Goal: Complete application form

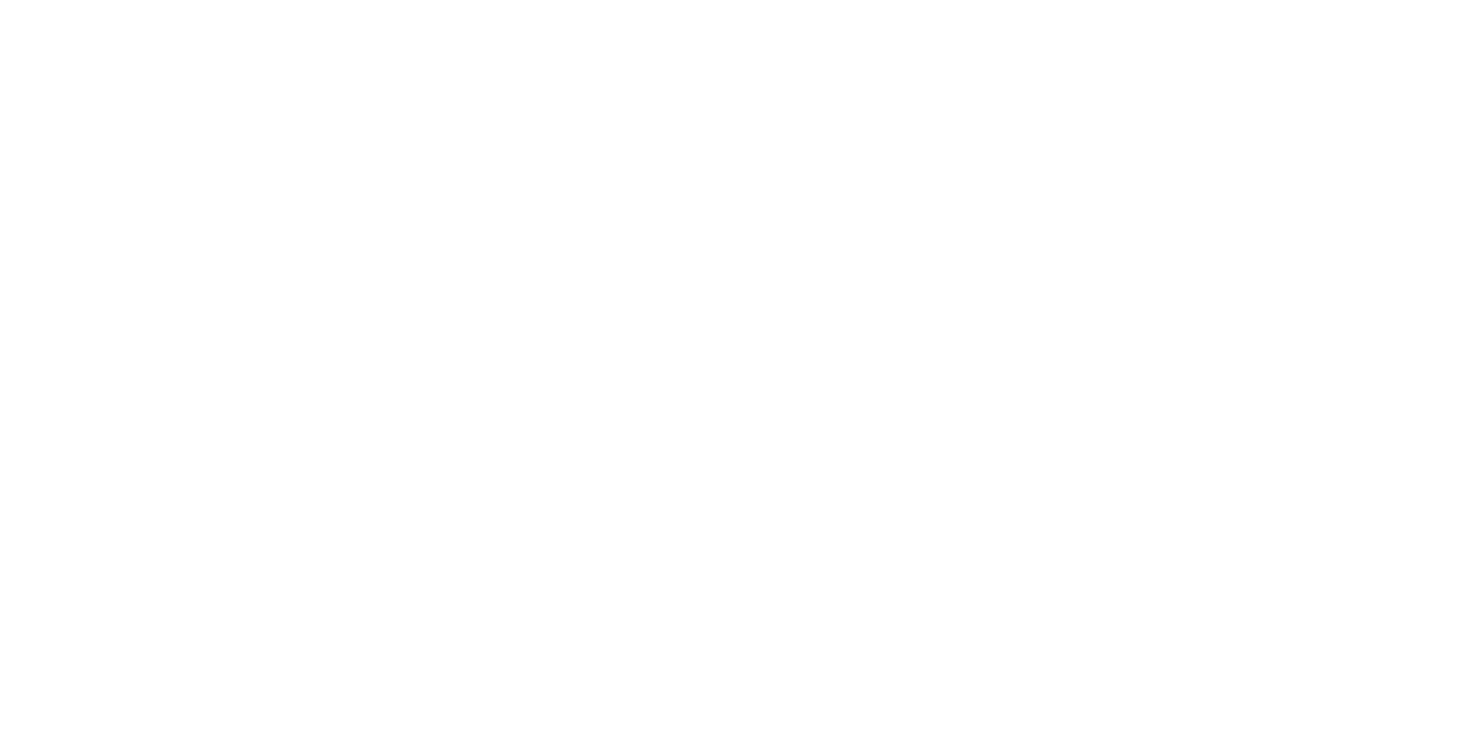
click at [0, 0] on html at bounding box center [0, 0] width 0 height 0
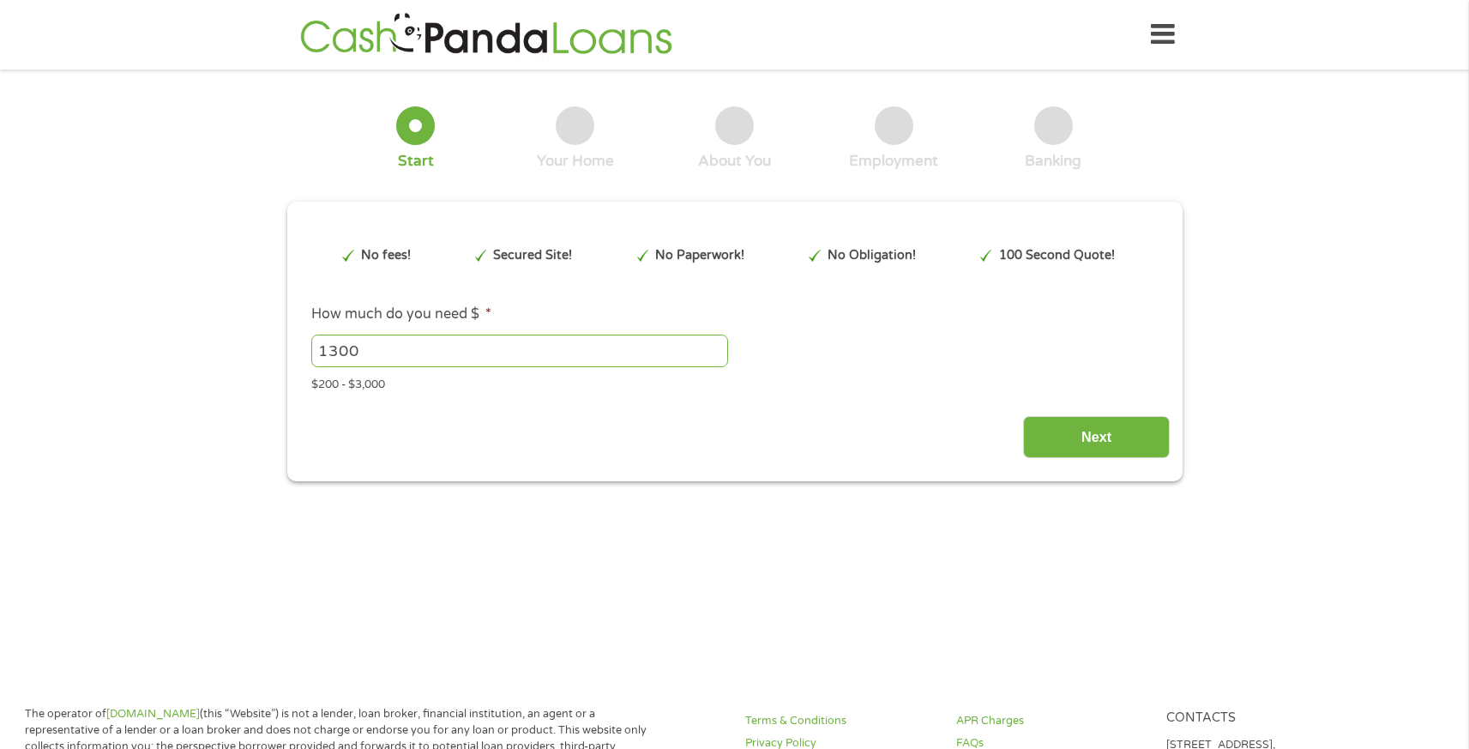
type input "CjwKCAjwxrLHBhA2EiwAu9EdM6lzPmIkJdzW5434BjuozmjvvShjxPpKbUz5K26kxEXdEWPxSb4nHBo…"
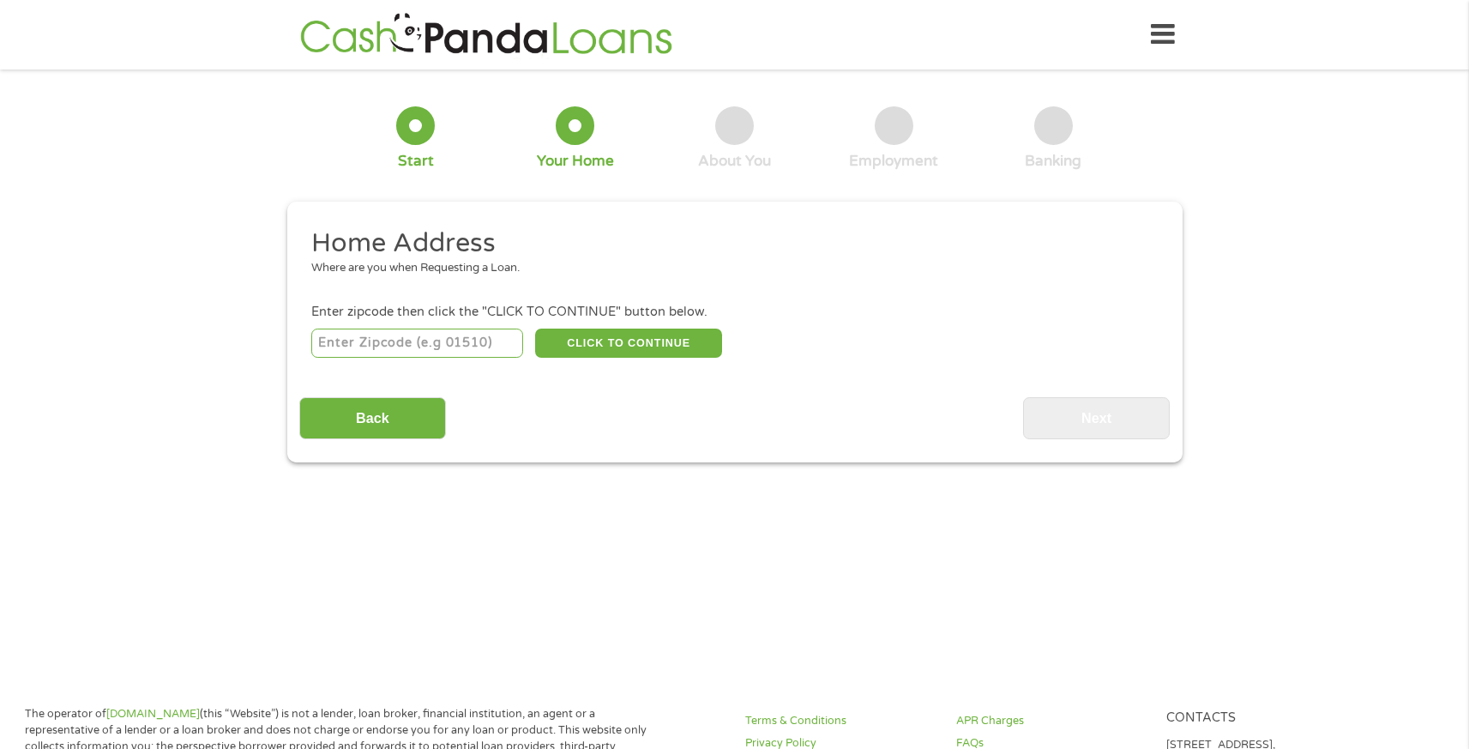
click at [445, 347] on input "number" at bounding box center [417, 342] width 212 height 29
type input "25425"
select select "[US_STATE]"
click at [583, 335] on button "CLICK TO CONTINUE" at bounding box center [628, 342] width 187 height 29
type input "25425"
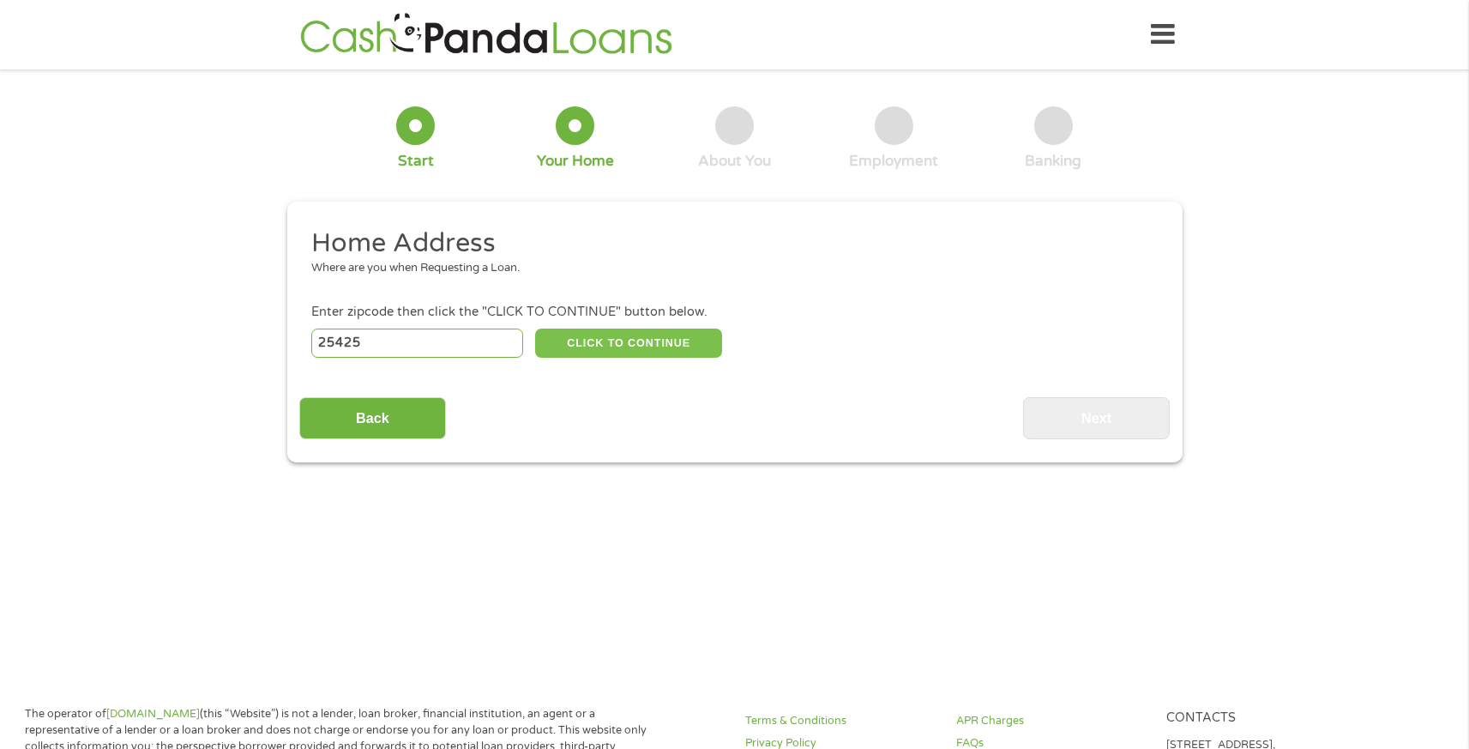
type input "Harpers Ferry"
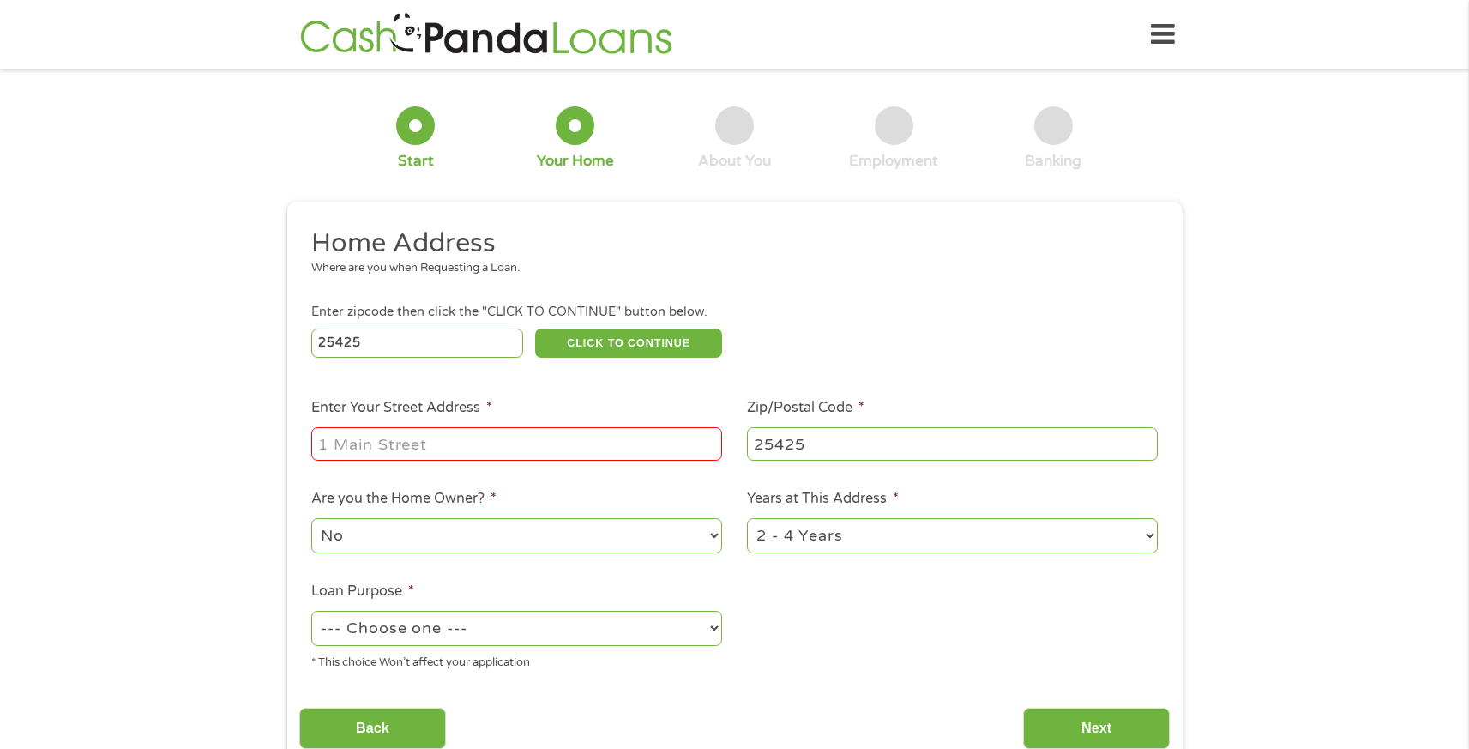
click at [481, 441] on input "Enter Your Street Address *" at bounding box center [516, 443] width 411 height 33
type input "[STREET_ADDRESS]"
click at [537, 534] on select "No Yes" at bounding box center [516, 535] width 411 height 35
click at [311, 519] on select "No Yes" at bounding box center [516, 535] width 411 height 35
click at [821, 538] on select "1 Year or less 1 - 2 Years 2 - 4 Years Over 4 Years" at bounding box center [952, 535] width 411 height 35
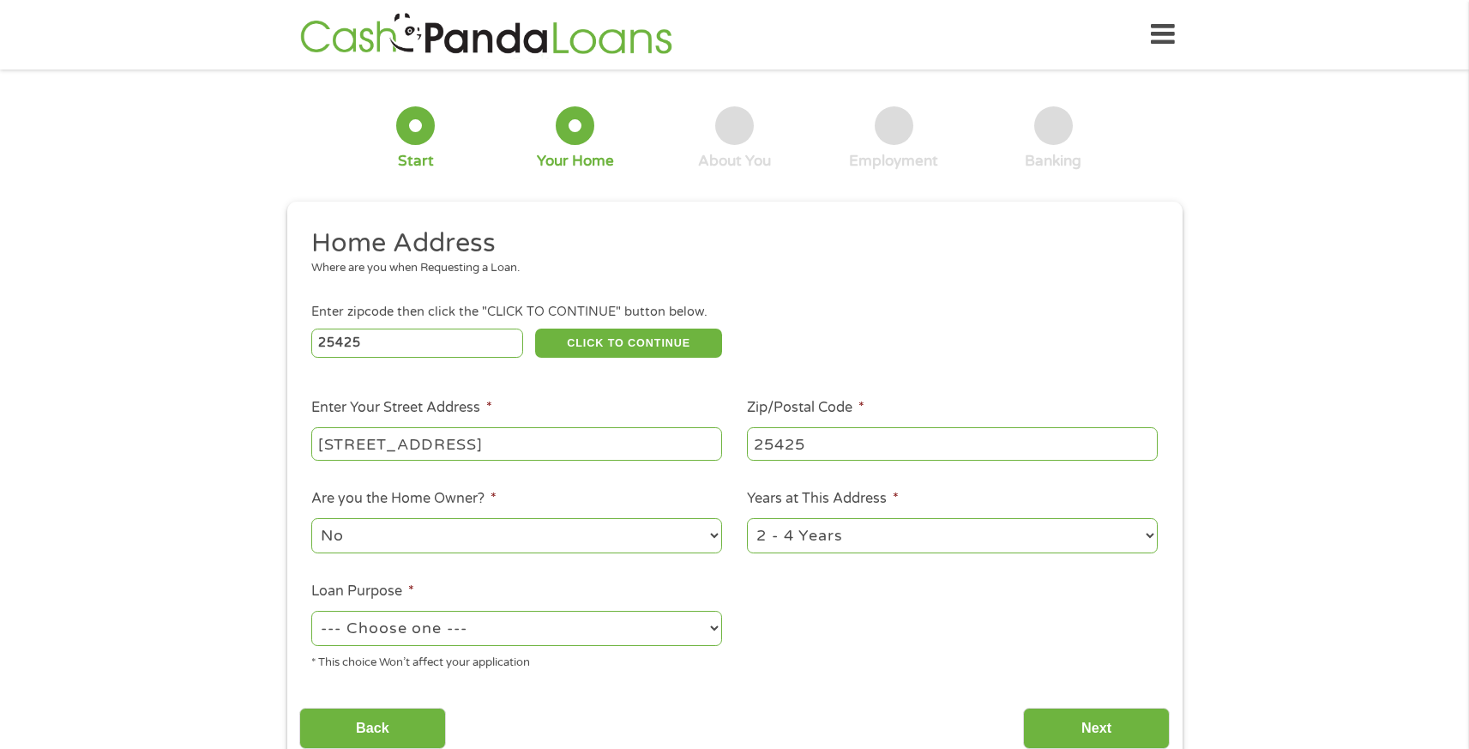
select select "60months"
click at [747, 519] on select "1 Year or less 1 - 2 Years 2 - 4 Years Over 4 Years" at bounding box center [952, 535] width 411 height 35
click at [545, 630] on select "--- Choose one --- Pay Bills Debt Consolidation Home Improvement Major Purchase…" at bounding box center [516, 627] width 411 height 35
select select "paybills"
click at [311, 611] on select "--- Choose one --- Pay Bills Debt Consolidation Home Improvement Major Purchase…" at bounding box center [516, 627] width 411 height 35
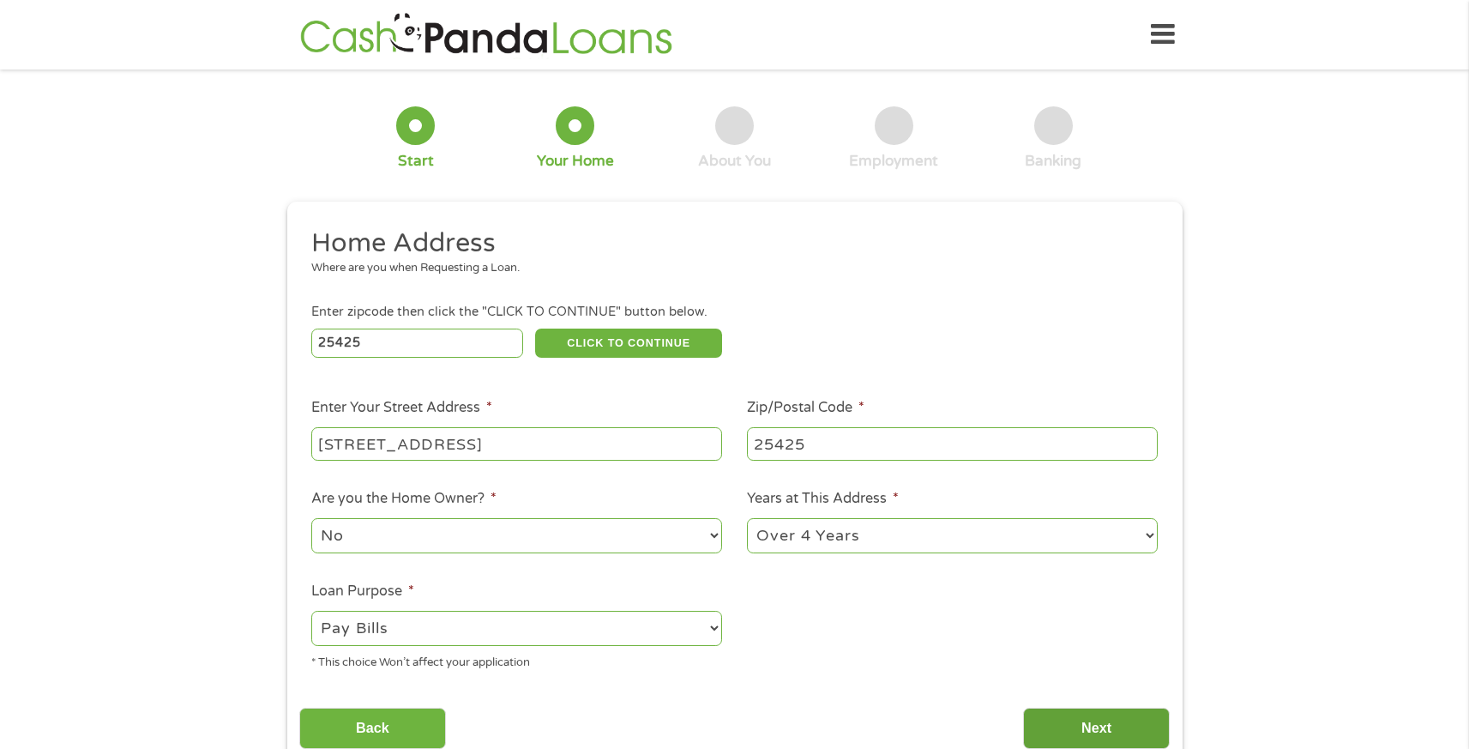
click at [1086, 730] on input "Next" at bounding box center [1096, 728] width 147 height 42
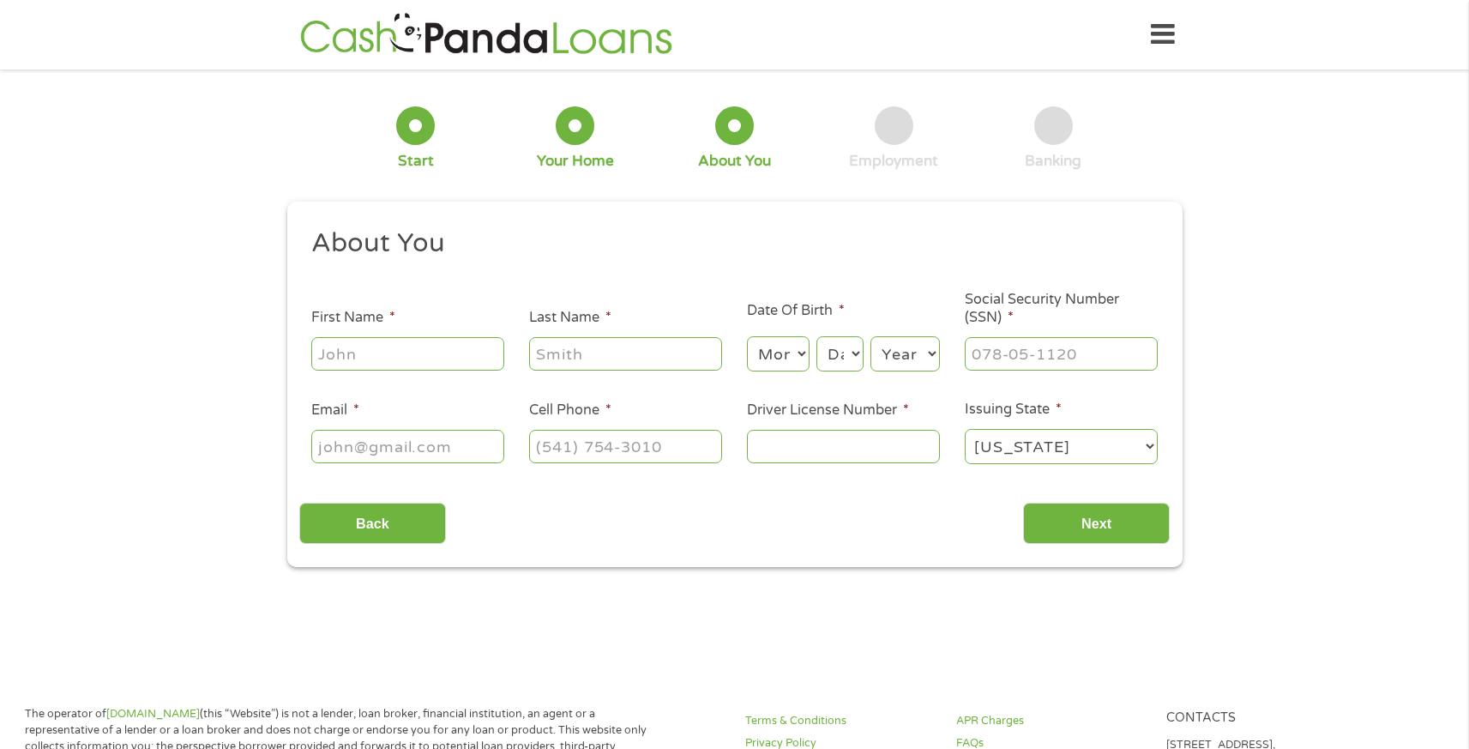
click at [430, 353] on input "First Name *" at bounding box center [407, 353] width 193 height 33
type input "[PERSON_NAME]"
type input "[PHONE_NUMBER]"
click at [792, 350] on select "Month 1 2 3 4 5 6 7 8 9 10 11 12" at bounding box center [778, 353] width 63 height 35
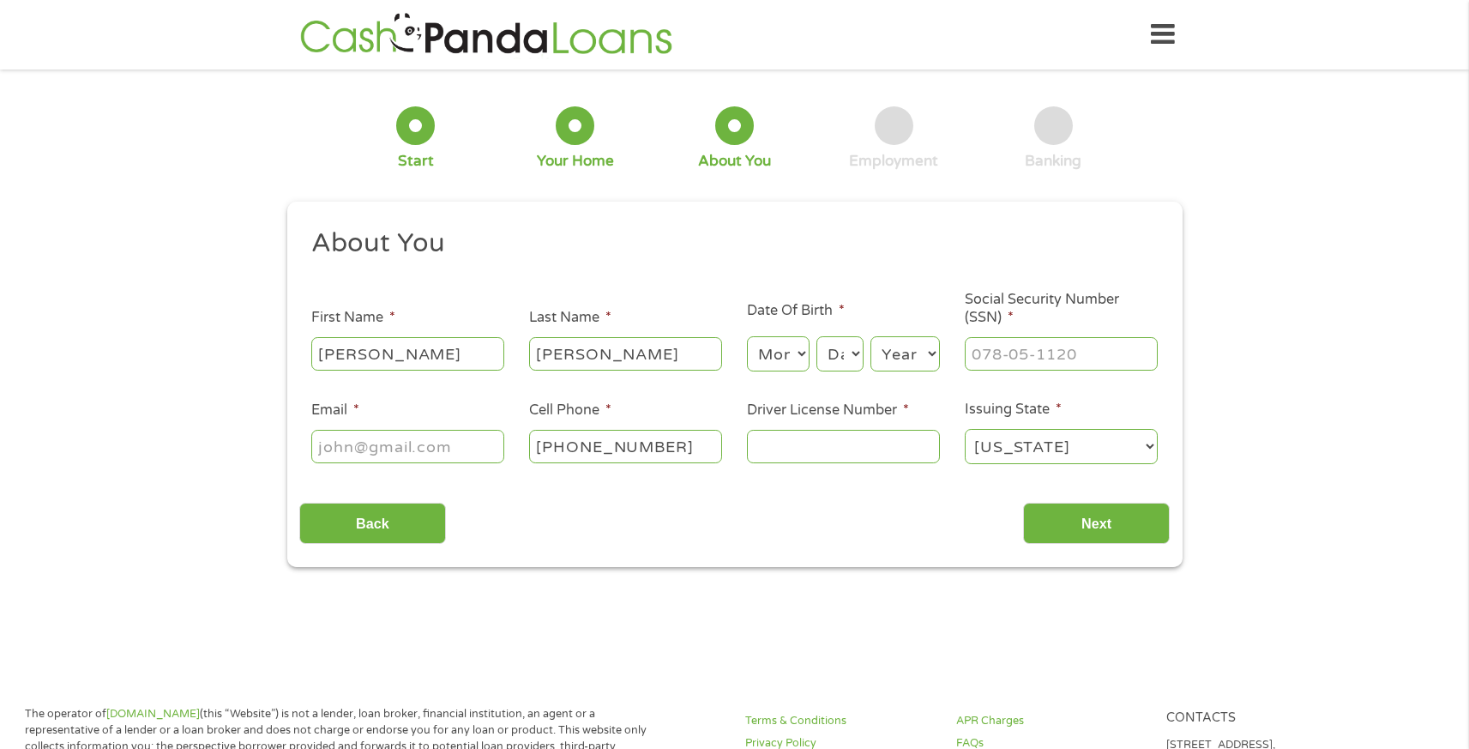
select select "3"
click at [747, 337] on select "Month 1 2 3 4 5 6 7 8 9 10 11 12" at bounding box center [778, 353] width 63 height 35
click at [833, 358] on select "Day 1 2 3 4 5 6 7 8 9 10 11 12 13 14 15 16 17 18 19 20 21 22 23 24 25 26 27 28 …" at bounding box center [839, 353] width 46 height 35
select select "10"
click at [816, 337] on select "Day 1 2 3 4 5 6 7 8 9 10 11 12 13 14 15 16 17 18 19 20 21 22 23 24 25 26 27 28 …" at bounding box center [839, 353] width 46 height 35
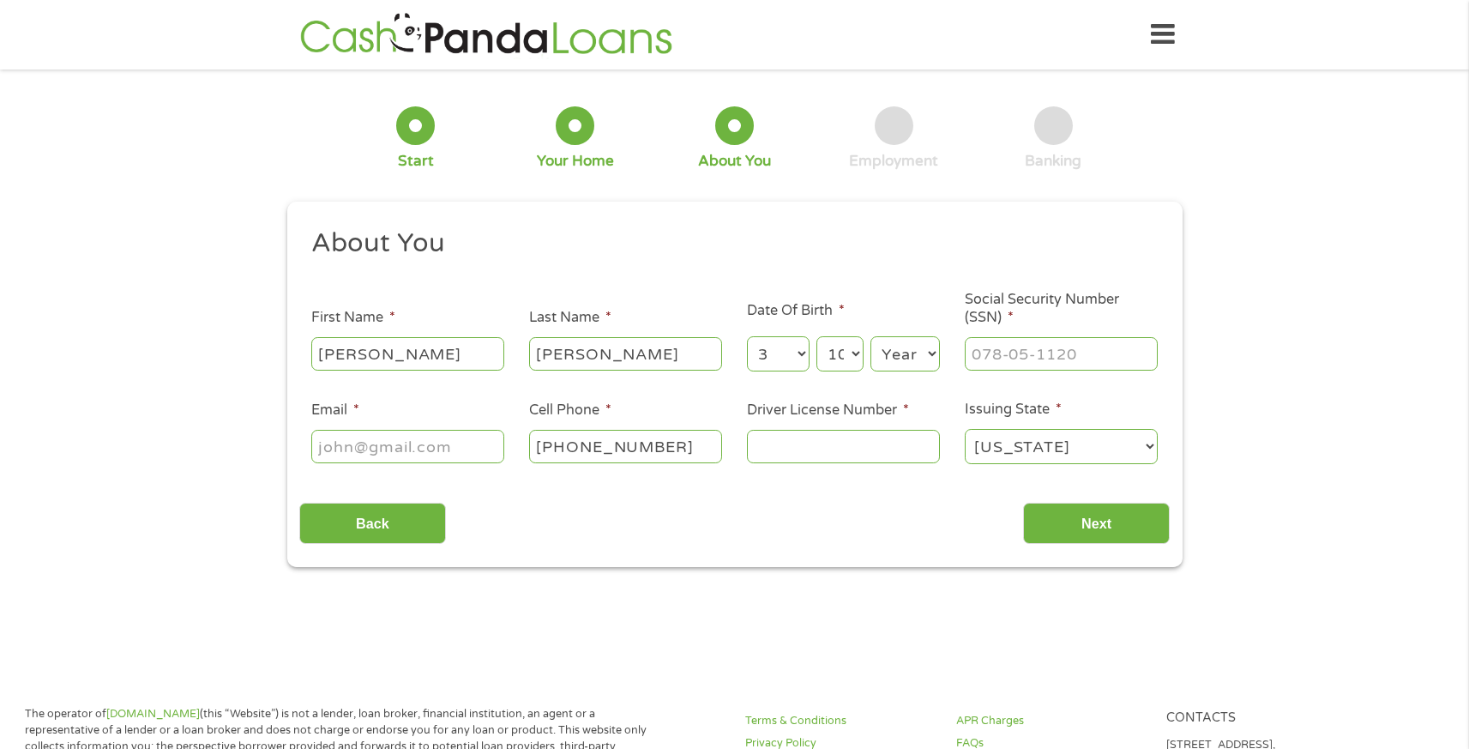
click at [903, 354] on select "Year [DATE] 2006 2005 2004 2003 2002 2001 2000 1999 1998 1997 1996 1995 1994 19…" at bounding box center [904, 353] width 69 height 35
select select "1988"
click at [870, 337] on select "Year [DATE] 2006 2005 2004 2003 2002 2001 2000 1999 1998 1997 1996 1995 1994 19…" at bounding box center [904, 353] width 69 height 35
click at [995, 344] on input "___-__-____" at bounding box center [1061, 353] width 193 height 33
type input "212-21-7596"
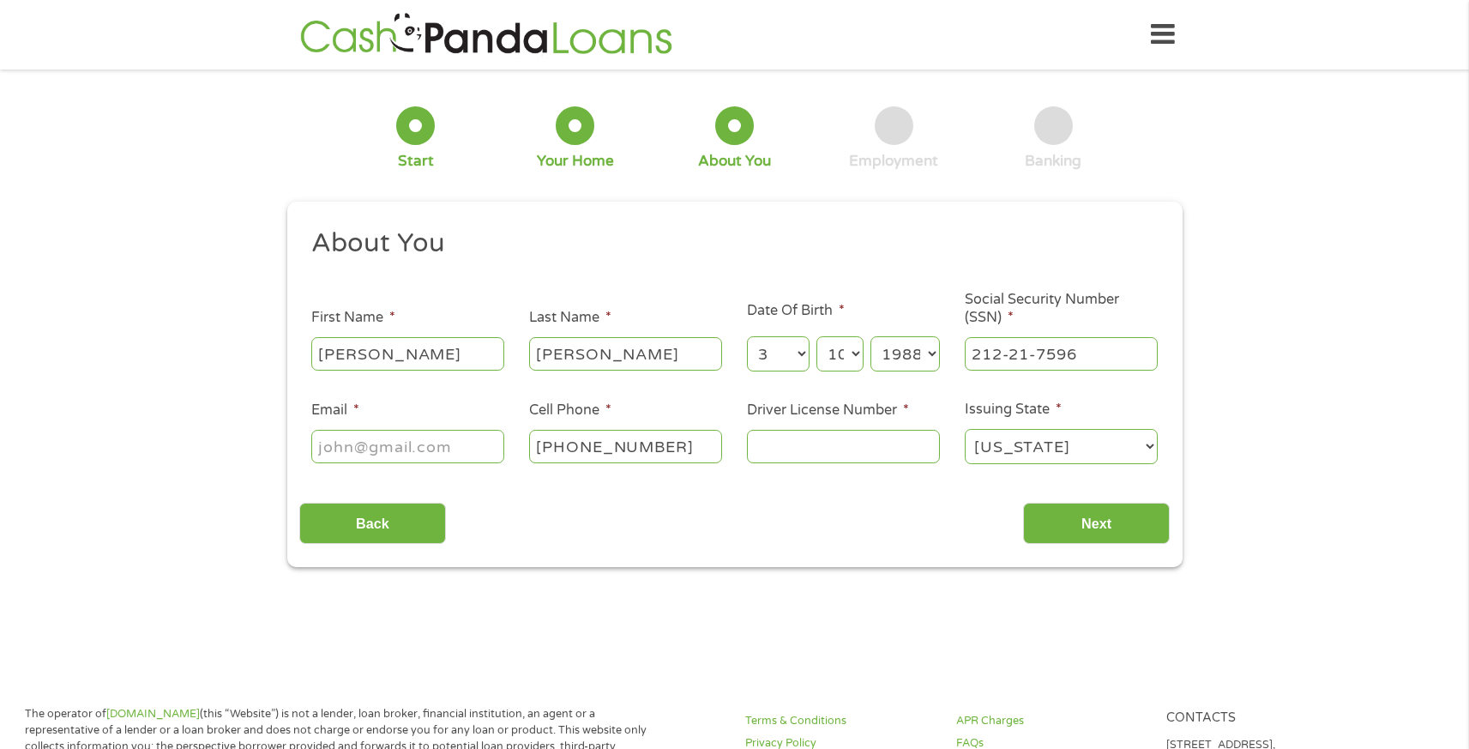
click at [336, 454] on input "Email *" at bounding box center [407, 446] width 193 height 33
type input "[EMAIL_ADDRESS][DOMAIN_NAME]"
click at [817, 452] on input "Driver License Number *" at bounding box center [843, 446] width 193 height 33
click at [869, 455] on input "Driver License Number *" at bounding box center [843, 446] width 193 height 33
type input "A"
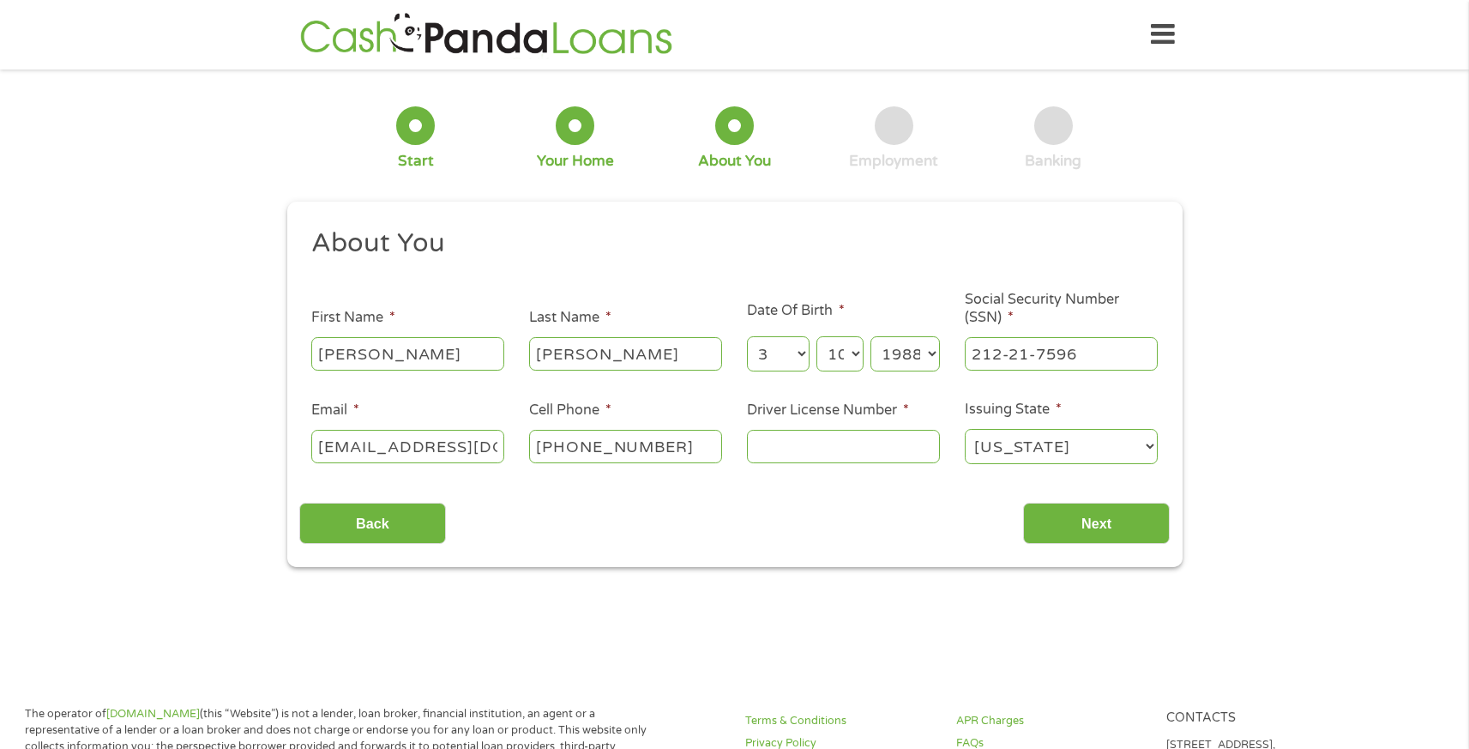
type input "i"
type input "I724138"
click at [1092, 523] on input "Next" at bounding box center [1096, 523] width 147 height 42
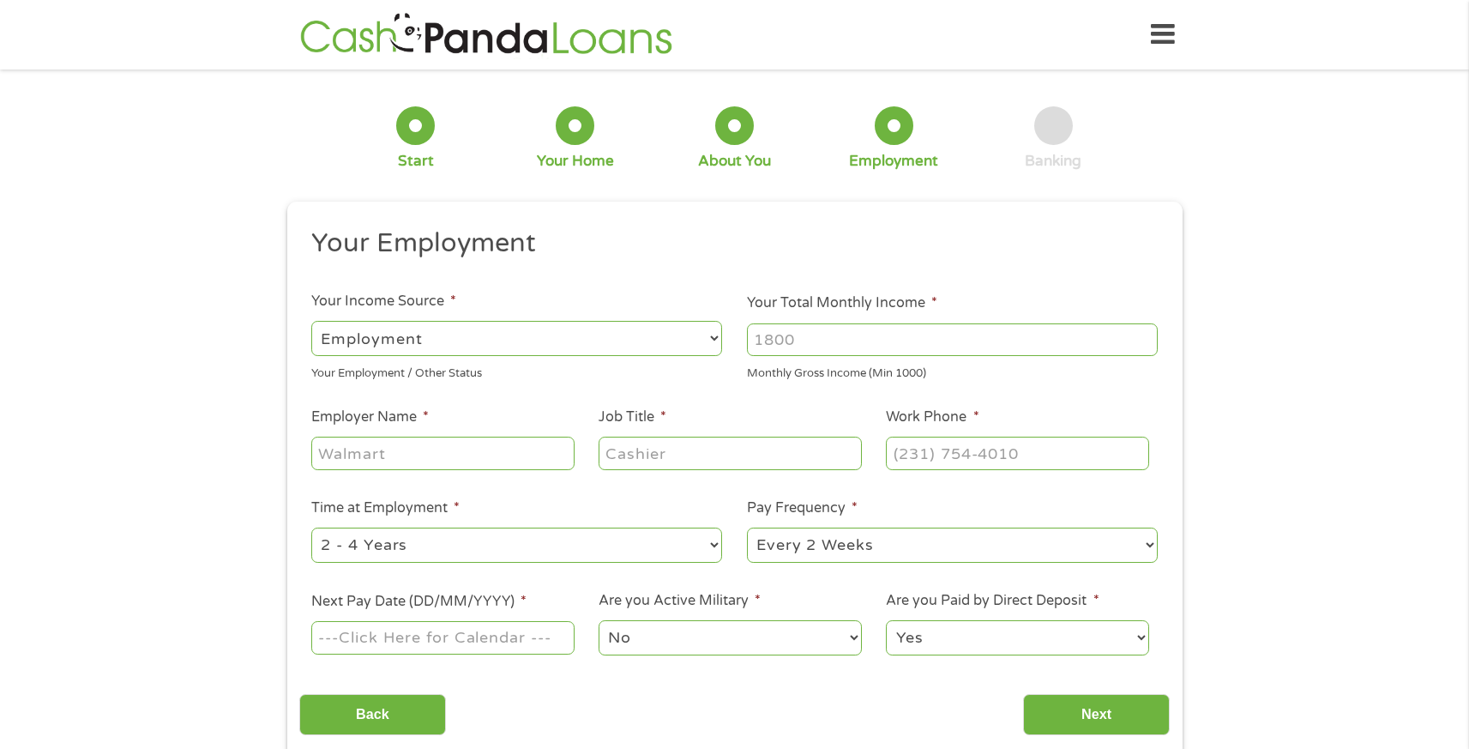
click at [798, 341] on input "Your Total Monthly Income *" at bounding box center [952, 339] width 411 height 33
type input "1600"
click at [404, 458] on input "Employer Name *" at bounding box center [442, 452] width 262 height 33
type input "SANFA Development"
click at [635, 457] on input "Job Title *" at bounding box center [729, 452] width 262 height 33
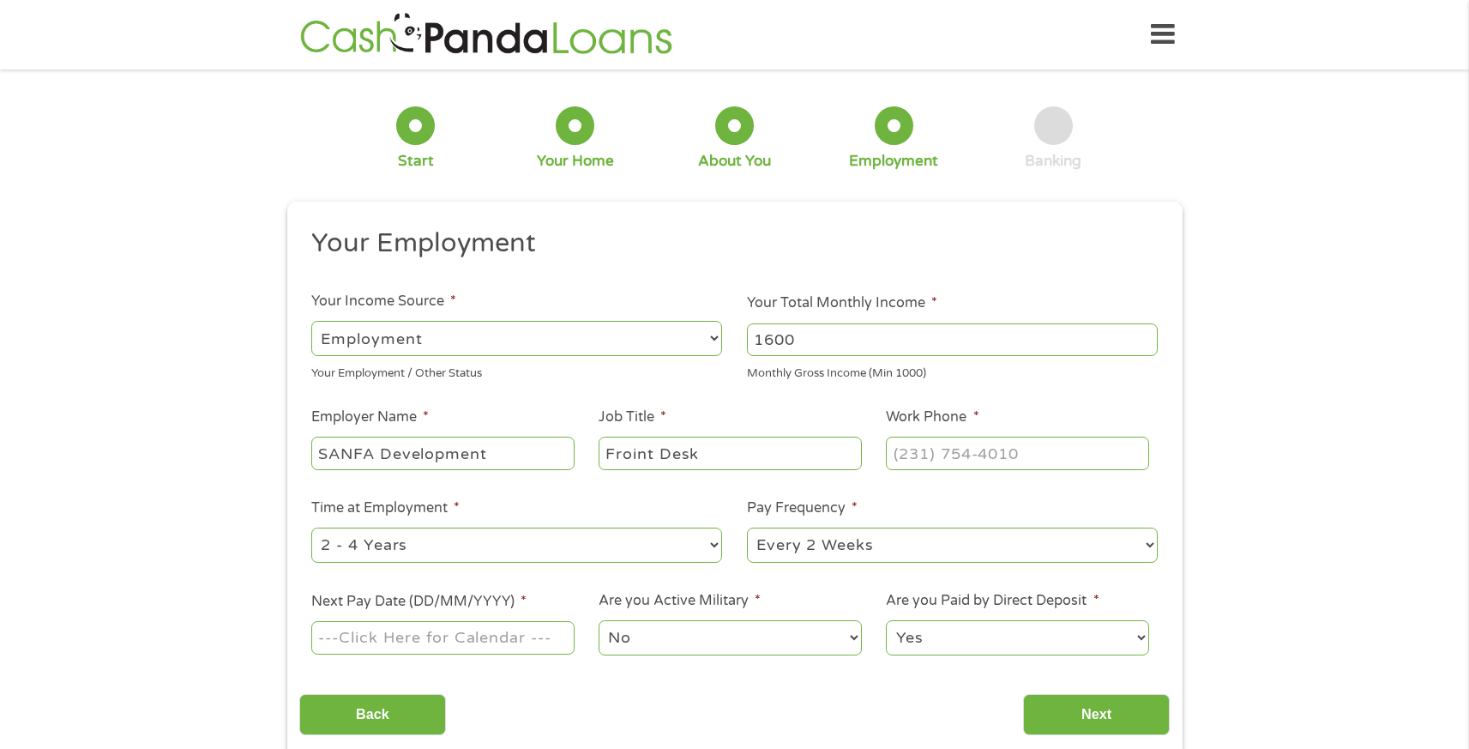
click at [639, 449] on input "Froint Desk" at bounding box center [729, 452] width 262 height 33
click at [741, 451] on input "Front Desk" at bounding box center [729, 452] width 262 height 33
type input "Front Desk Clerk"
click at [920, 463] on input "(___) ___-____" at bounding box center [1017, 452] width 262 height 33
type input "[PHONE_NUMBER]"
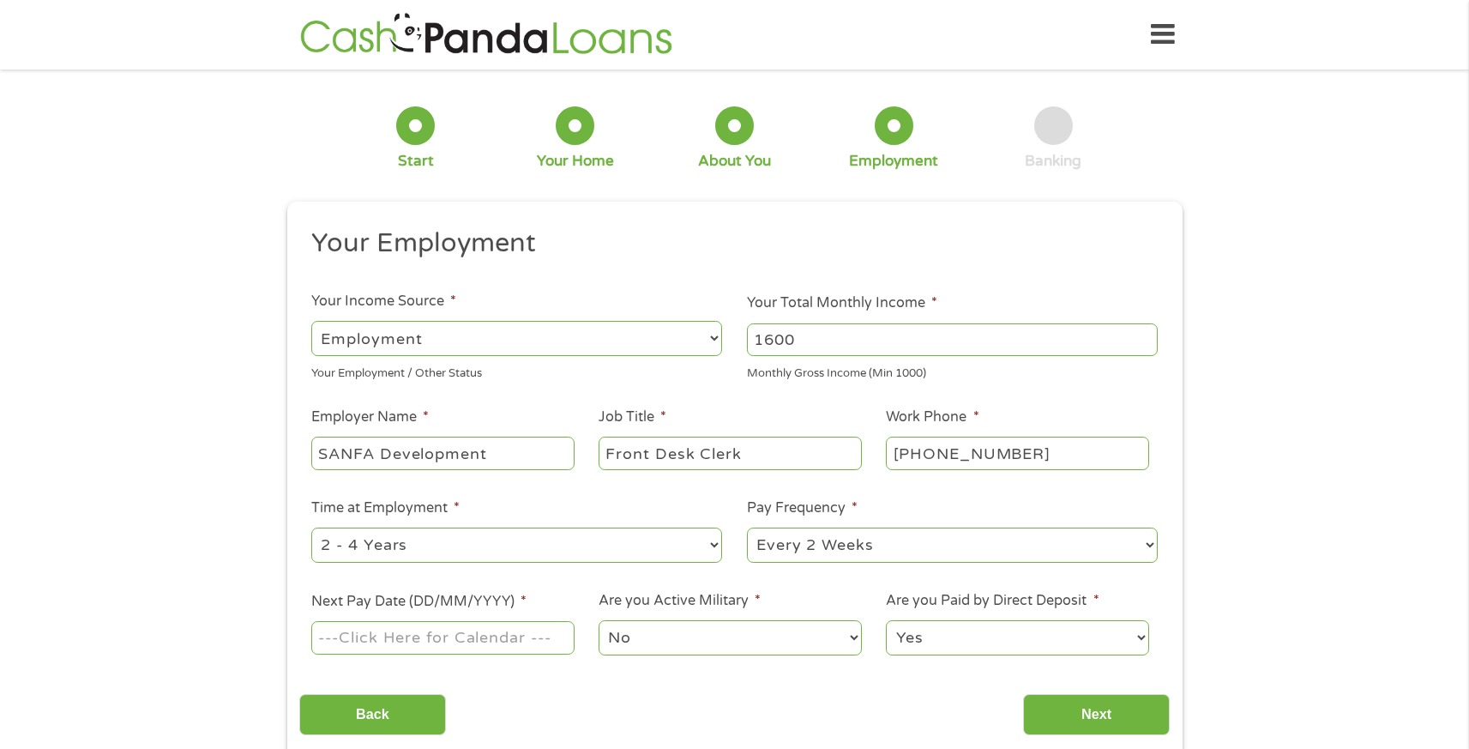
click at [595, 541] on select "--- Choose one --- 1 Year or less 1 - 2 Years 2 - 4 Years Over 4 Years" at bounding box center [516, 544] width 411 height 35
select select "60months"
click at [311, 527] on select "--- Choose one --- 1 Year or less 1 - 2 Years 2 - 4 Years Over 4 Years" at bounding box center [516, 544] width 411 height 35
click at [845, 544] on select "--- Choose one --- Every 2 Weeks Every Week Monthly Semi-Monthly" at bounding box center [952, 544] width 411 height 35
click at [747, 527] on select "--- Choose one --- Every 2 Weeks Every Week Monthly Semi-Monthly" at bounding box center [952, 544] width 411 height 35
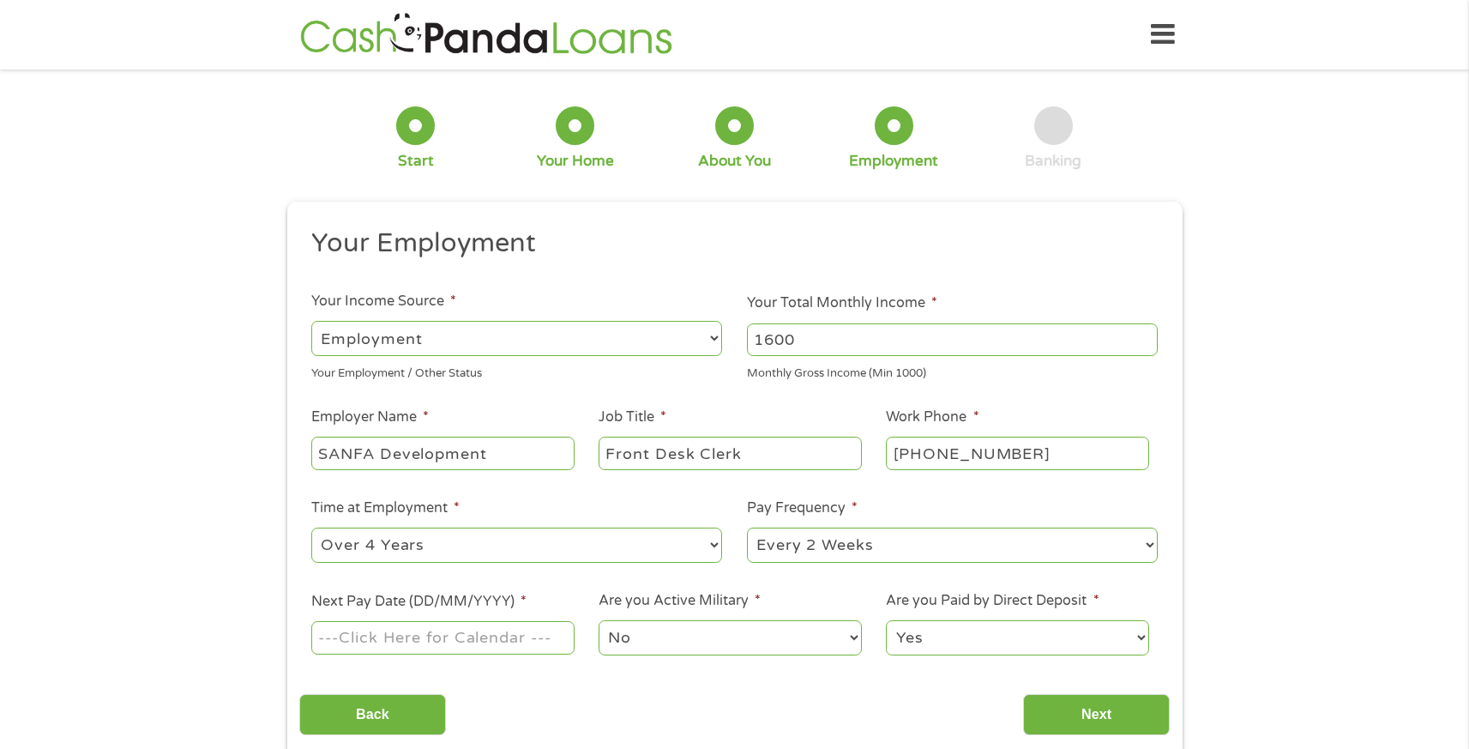
click at [436, 640] on input "Next Pay Date (DD/MM/YYYY) *" at bounding box center [442, 637] width 262 height 33
type input "[DATE]"
click at [1015, 640] on select "Yes No" at bounding box center [1017, 637] width 262 height 35
click at [886, 620] on select "Yes No" at bounding box center [1017, 637] width 262 height 35
click at [1065, 717] on input "Next" at bounding box center [1096, 715] width 147 height 42
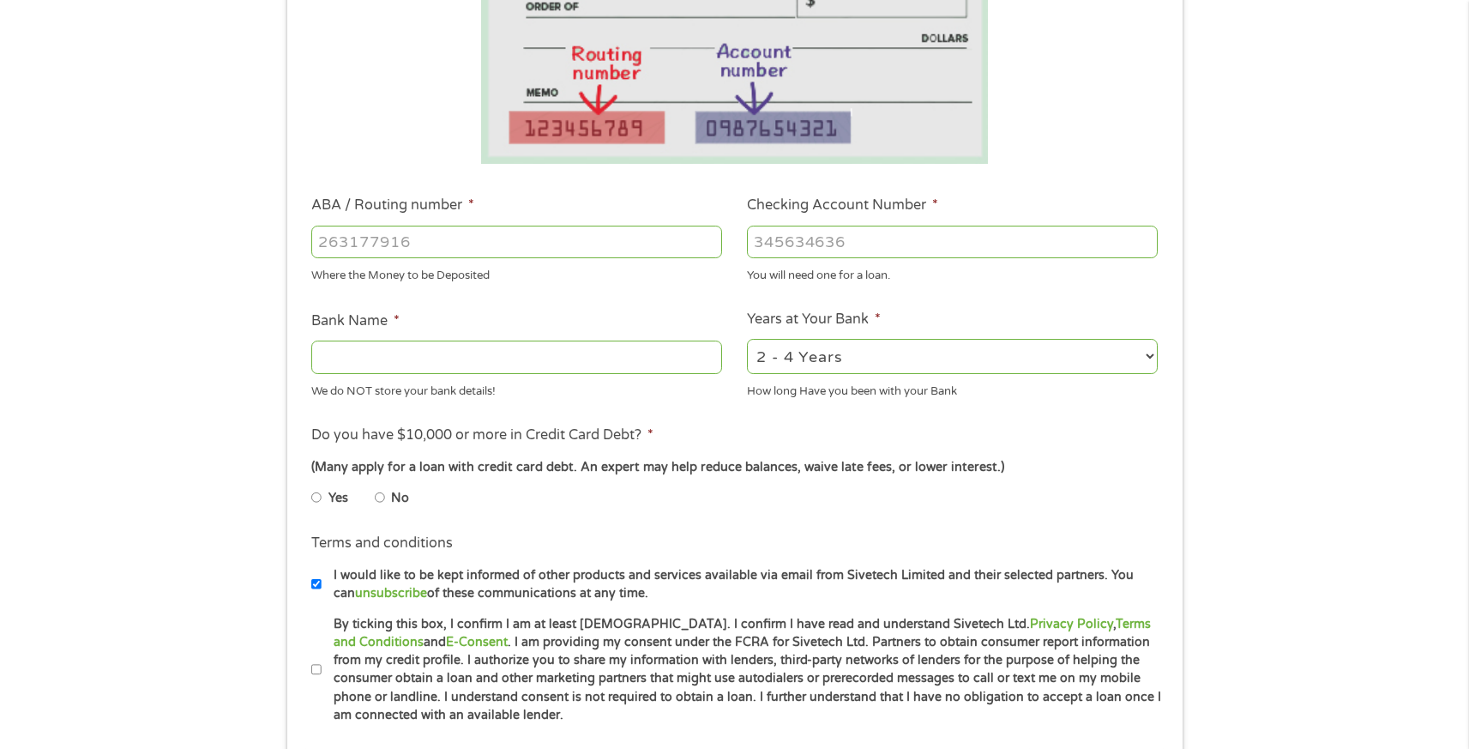
scroll to position [358, 0]
click at [377, 498] on input "No" at bounding box center [380, 494] width 10 height 27
radio input "true"
click at [315, 665] on input "By ticking this box, I confirm I am at least [DEMOGRAPHIC_DATA]. I confirm I ha…" at bounding box center [316, 666] width 10 height 27
checkbox input "true"
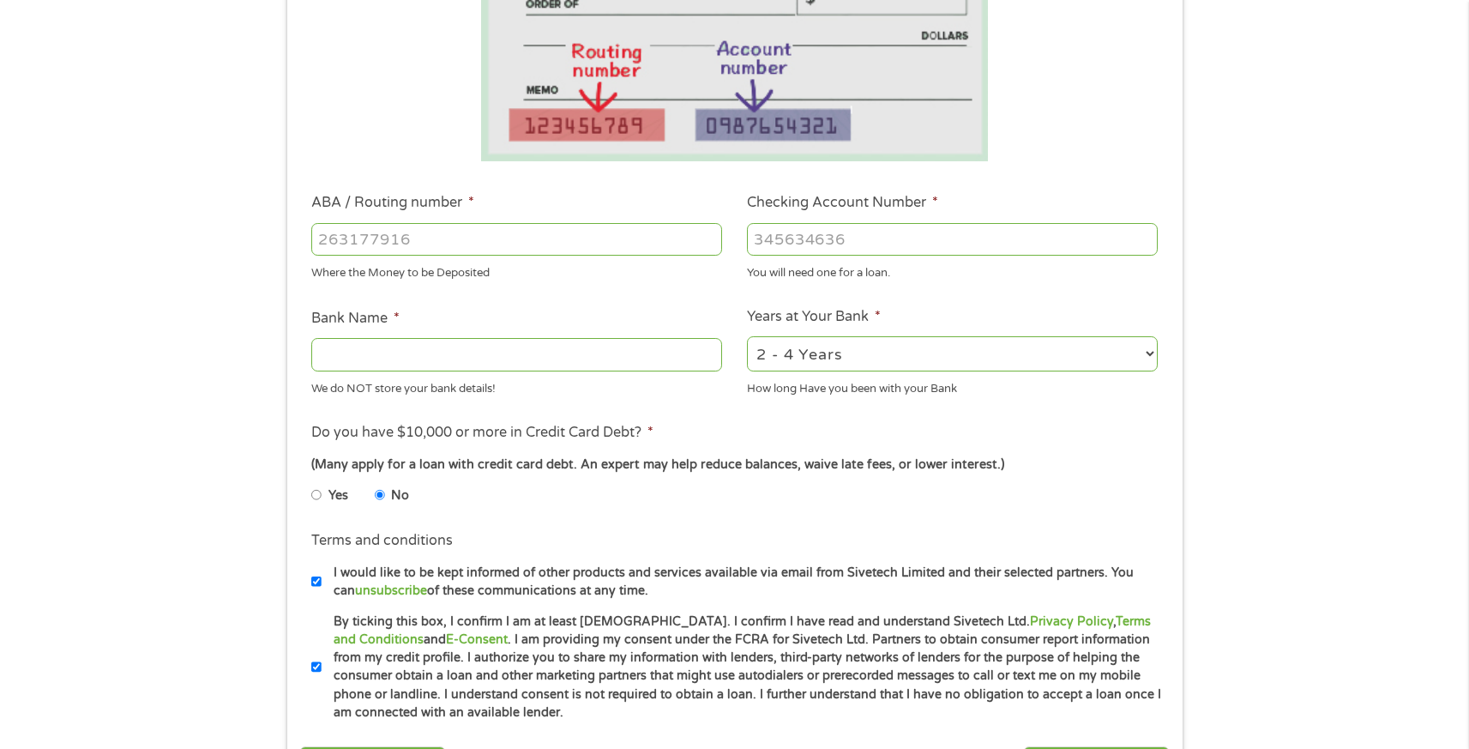
click at [413, 247] on input "ABA / Routing number *" at bounding box center [516, 239] width 411 height 33
click at [414, 357] on input "Bank Name *" at bounding box center [516, 354] width 411 height 33
click at [452, 223] on input "ABA / Routing number *" at bounding box center [516, 239] width 411 height 33
type input "103100195"
type input "CENTRAL NATIONAL BANK TRUST"
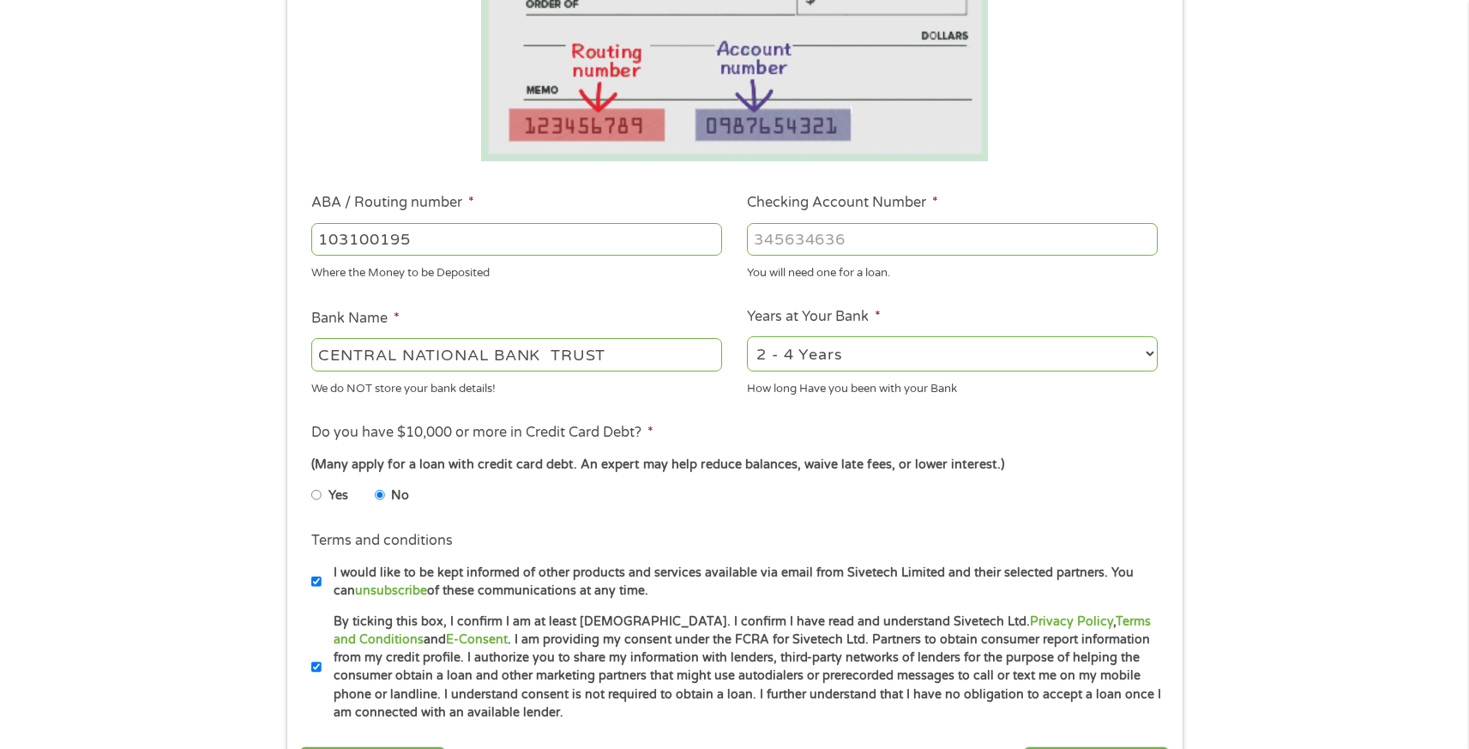
type input "103100195"
click at [796, 247] on input "Checking Account Number *" at bounding box center [952, 239] width 411 height 33
click at [859, 244] on input "2481452799001" at bounding box center [952, 239] width 411 height 33
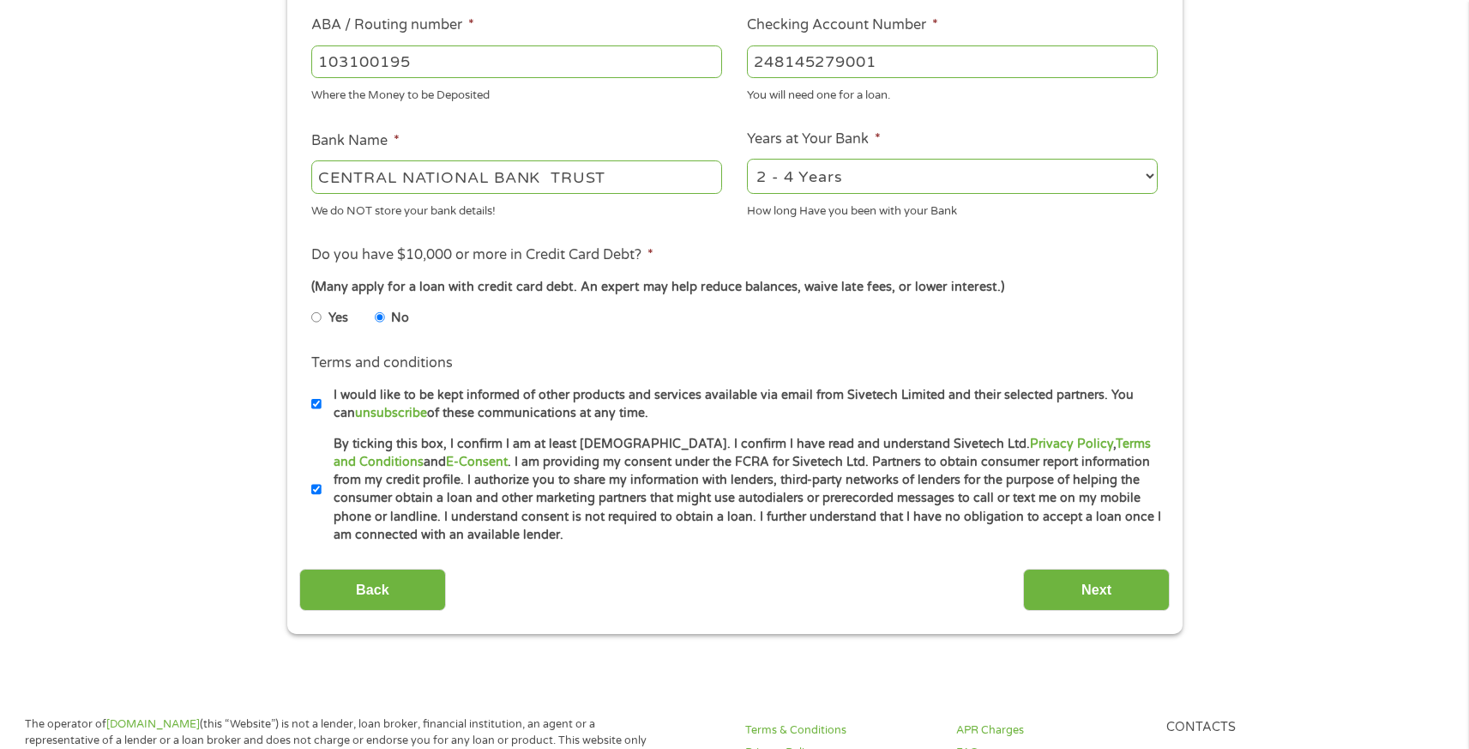
scroll to position [547, 0]
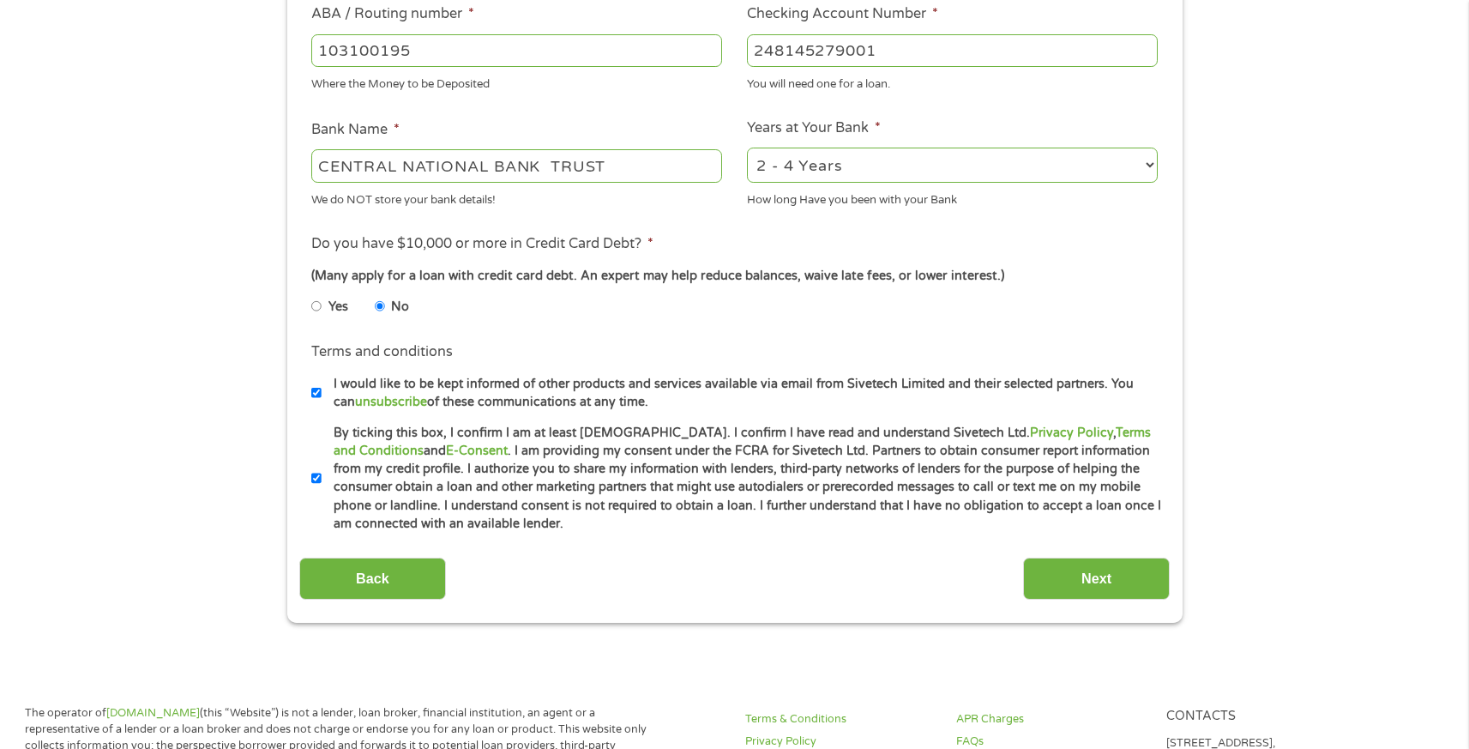
type input "248145279001"
click at [816, 166] on select "2 - 4 Years 6 - 12 Months 1 - 2 Years Over 4 Years" at bounding box center [952, 164] width 411 height 35
select select "60months"
click at [747, 147] on select "2 - 4 Years 6 - 12 Months 1 - 2 Years Over 4 Years" at bounding box center [952, 164] width 411 height 35
click at [1077, 573] on input "Next" at bounding box center [1096, 578] width 147 height 42
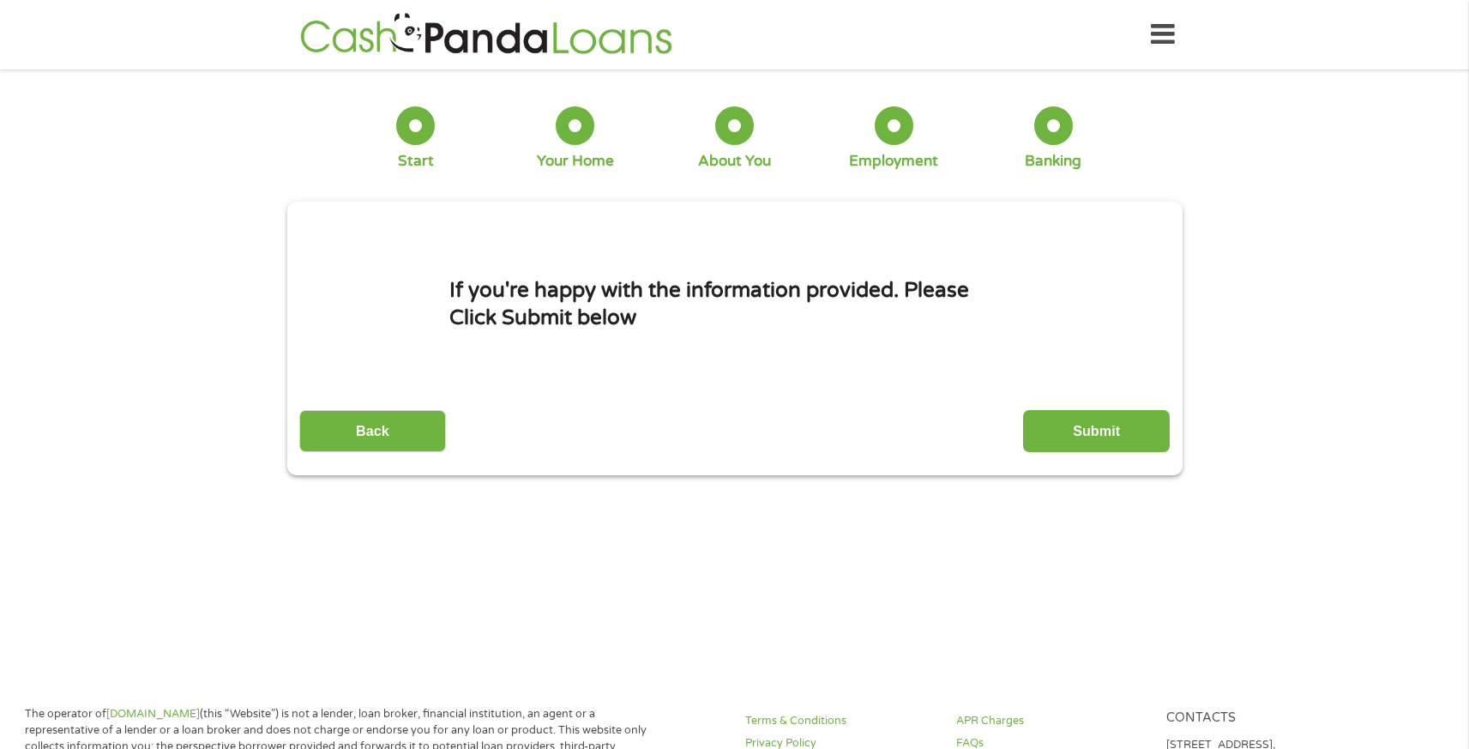
scroll to position [0, 0]
click at [1092, 428] on input "Submit" at bounding box center [1096, 431] width 147 height 42
